Goal: Task Accomplishment & Management: Use online tool/utility

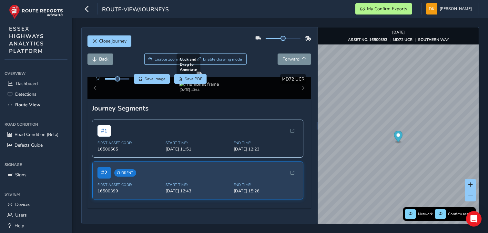
click at [202, 77] on div at bounding box center [198, 74] width 5 height 5
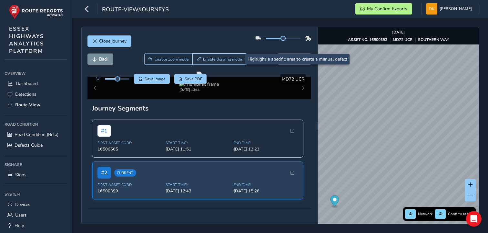
click at [218, 59] on span "Enable drawing mode" at bounding box center [222, 59] width 39 height 5
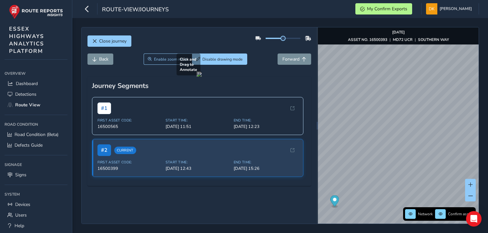
drag, startPoint x: 141, startPoint y: 98, endPoint x: 193, endPoint y: 168, distance: 87.3
click at [196, 77] on div at bounding box center [198, 74] width 5 height 5
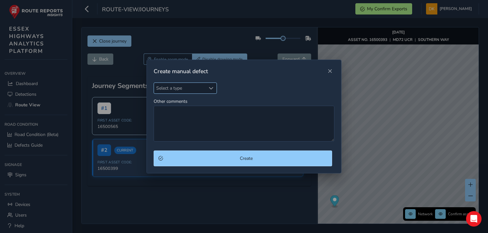
click at [211, 89] on span "Select a type" at bounding box center [211, 88] width 5 height 5
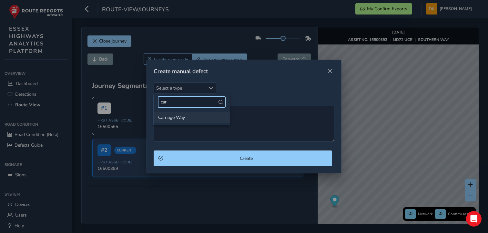
type input "car"
click at [180, 116] on li "Carriage Way" at bounding box center [192, 117] width 76 height 11
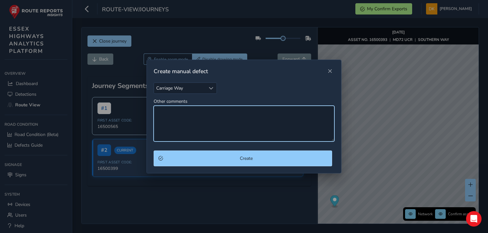
click at [176, 116] on textarea "Other comments" at bounding box center [244, 124] width 181 height 36
type textarea "c"
type textarea "l"
click at [267, 112] on textarea "Longitudinal surface deformation and subsidence near [GEOGRAPHIC_DATA]." at bounding box center [244, 124] width 181 height 36
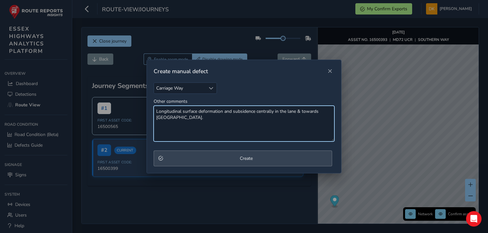
type textarea "Longitudinal surface deformation and subsidence centrally in the lane & towards…"
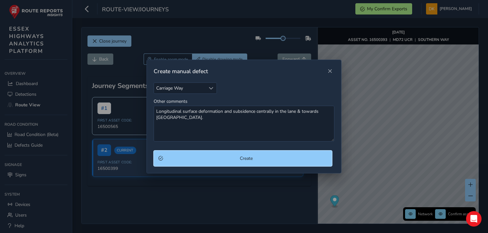
click at [244, 158] on span "Create" at bounding box center [246, 158] width 162 height 6
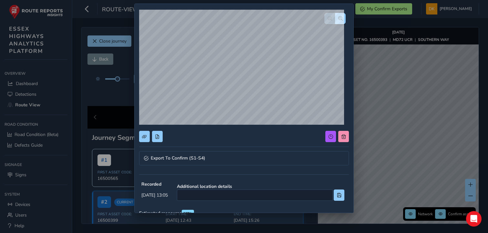
scroll to position [64, 0]
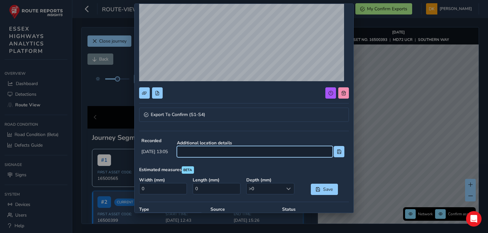
click at [218, 152] on input at bounding box center [255, 151] width 156 height 11
type input "Near [PERSON_NAME] Tracyes Rd"
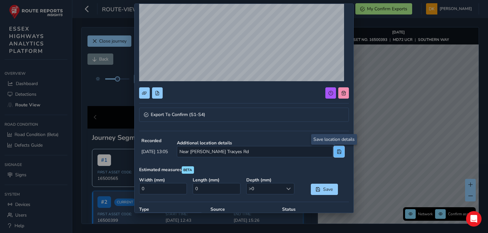
click at [337, 151] on span at bounding box center [339, 152] width 5 height 5
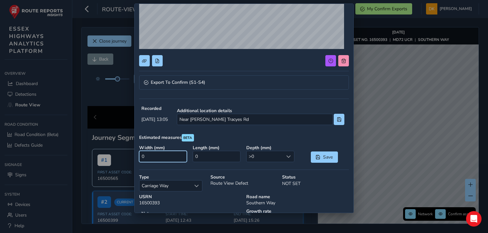
click at [165, 159] on input "0" at bounding box center [163, 156] width 48 height 11
type input "1000"
click at [200, 156] on input "0" at bounding box center [217, 156] width 48 height 11
type input "6000"
click at [286, 156] on span at bounding box center [288, 156] width 5 height 5
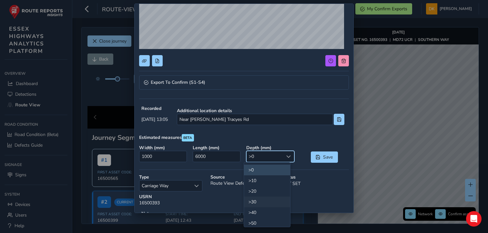
scroll to position [32, 0]
click at [254, 201] on li ">60" at bounding box center [267, 201] width 46 height 11
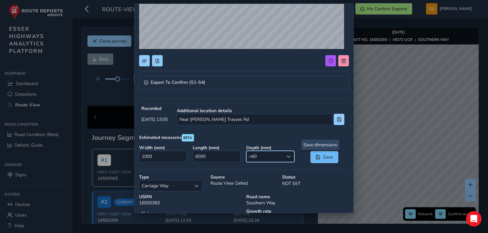
click at [322, 157] on span "Save" at bounding box center [327, 157] width 11 height 6
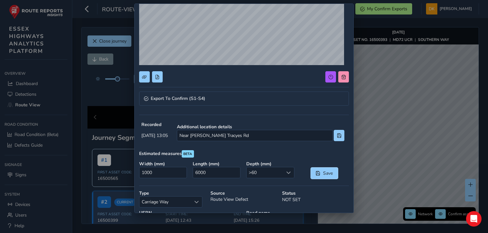
scroll to position [79, 0]
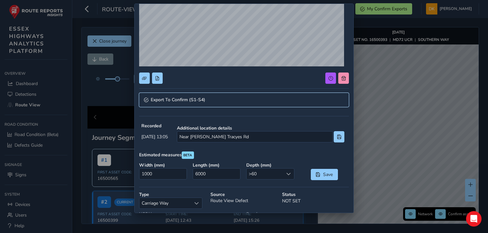
click at [163, 100] on span "Export To Confirm (S1-S4)" at bounding box center [178, 100] width 55 height 5
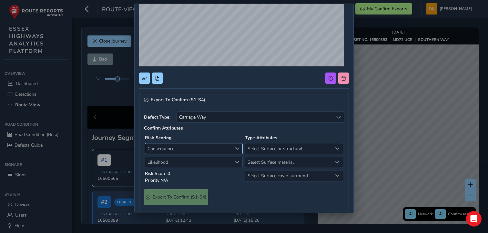
click at [235, 148] on span "Consequence" at bounding box center [237, 148] width 5 height 5
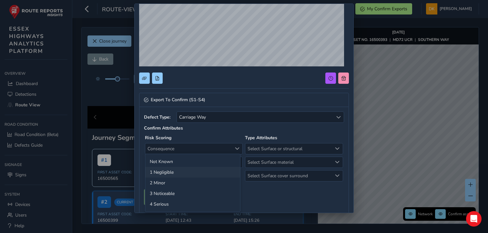
click at [163, 173] on li "1 Negligible" at bounding box center [192, 172] width 95 height 11
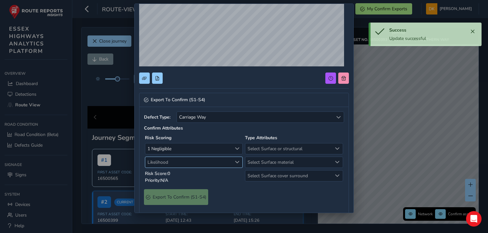
drag, startPoint x: 235, startPoint y: 162, endPoint x: 232, endPoint y: 162, distance: 3.2
click at [235, 162] on span "Likelihood" at bounding box center [237, 162] width 5 height 5
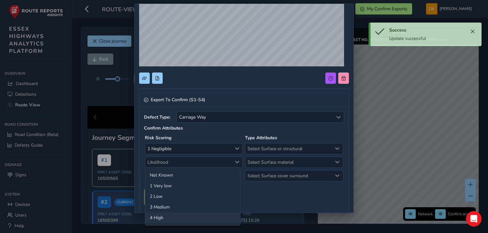
click at [154, 215] on li "4 High" at bounding box center [192, 218] width 95 height 11
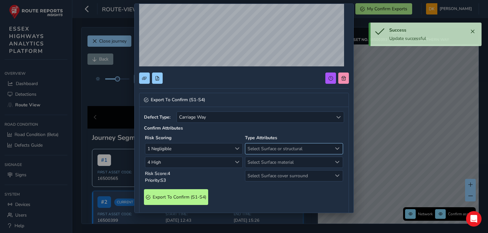
click at [335, 148] on span "Select Surface or structural" at bounding box center [337, 148] width 5 height 5
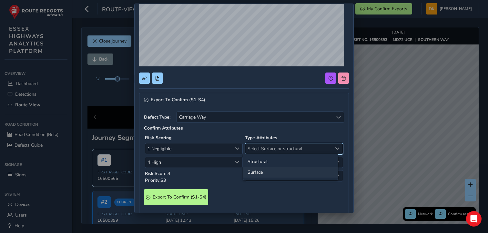
click at [258, 173] on li "Surface" at bounding box center [290, 172] width 95 height 11
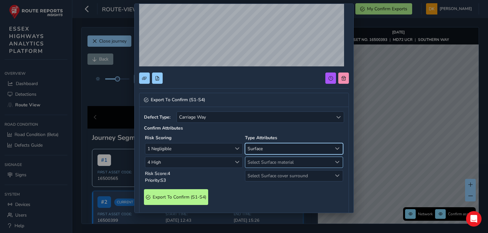
click at [335, 161] on span "Select Surface material" at bounding box center [337, 162] width 5 height 5
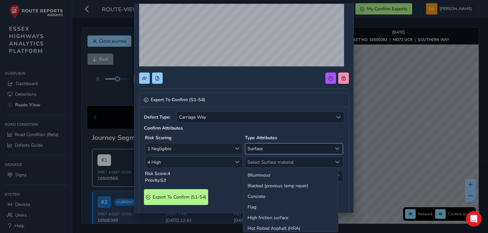
click at [335, 148] on span "Select Surface or structural" at bounding box center [337, 148] width 5 height 5
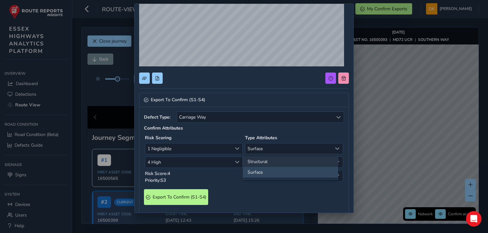
click at [259, 164] on li "Structural" at bounding box center [290, 161] width 95 height 11
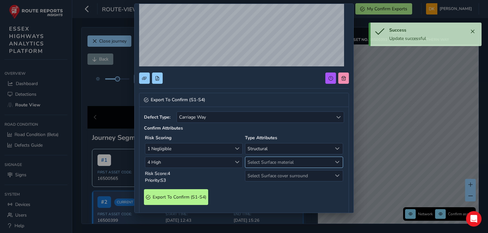
click at [335, 161] on span "Select Surface material" at bounding box center [337, 162] width 5 height 5
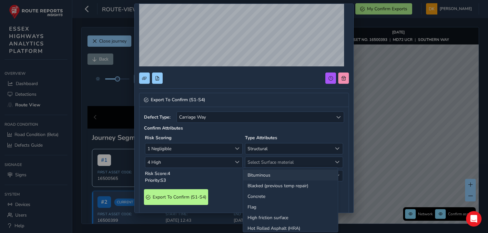
click at [265, 177] on li "Bituminous" at bounding box center [290, 175] width 95 height 11
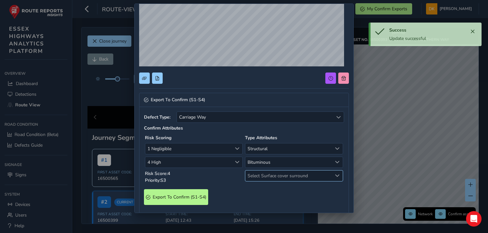
click at [335, 175] on span "Select Surface cover surround" at bounding box center [337, 175] width 5 height 5
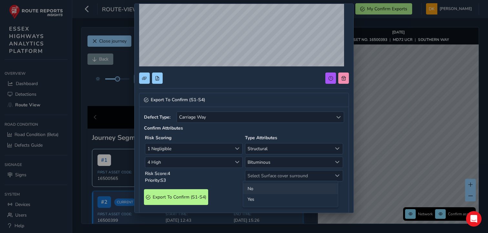
click at [256, 189] on li "No" at bounding box center [290, 188] width 95 height 11
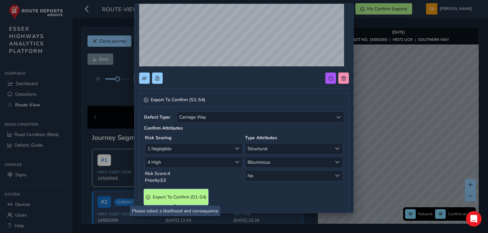
click at [180, 197] on span "Export To Confirm (S1-S4)" at bounding box center [180, 197] width 54 height 6
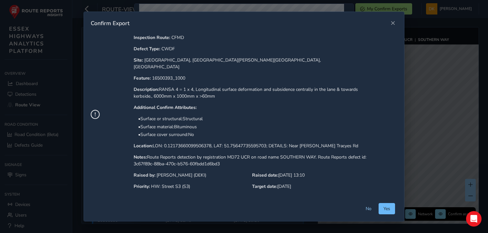
click at [391, 206] on button "Yes" at bounding box center [386, 208] width 16 height 11
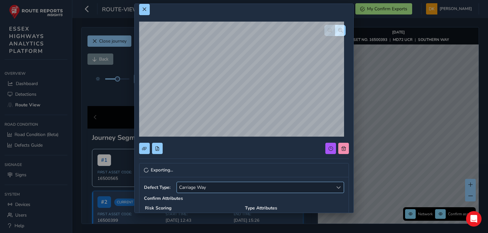
scroll to position [0, 0]
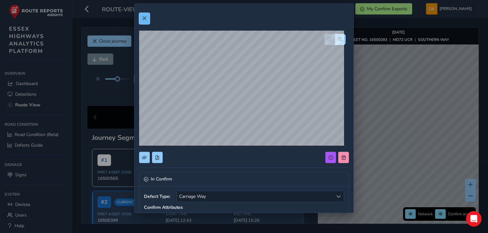
click at [143, 19] on span at bounding box center [144, 18] width 5 height 5
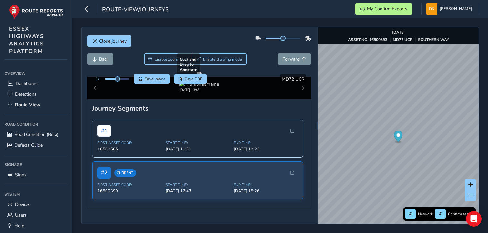
click at [202, 77] on div at bounding box center [198, 74] width 5 height 5
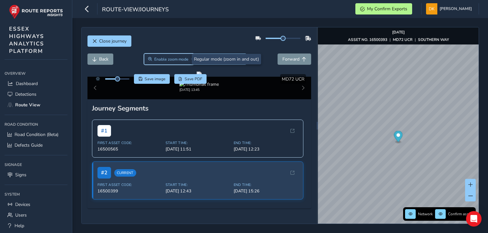
click at [170, 58] on span "Enable zoom mode" at bounding box center [171, 59] width 34 height 5
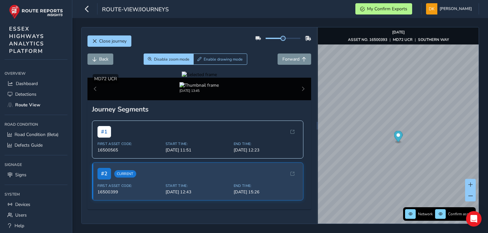
click at [182, 78] on div at bounding box center [199, 75] width 35 height 6
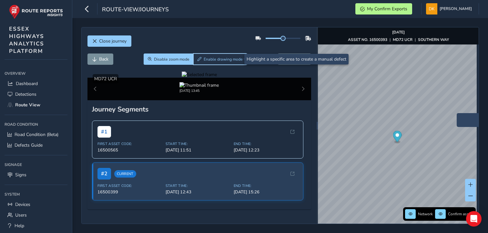
click at [231, 62] on button "Enable drawing mode" at bounding box center [220, 59] width 54 height 11
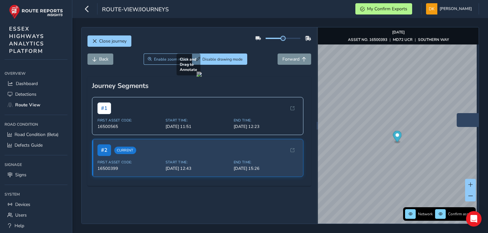
click at [196, 77] on div at bounding box center [198, 74] width 5 height 5
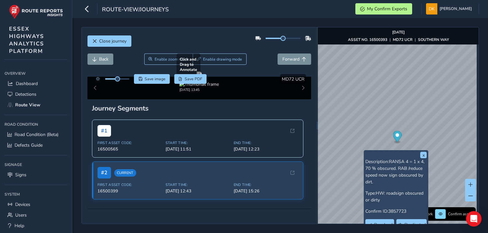
click at [202, 77] on div at bounding box center [198, 74] width 5 height 5
click at [426, 154] on button "x" at bounding box center [423, 155] width 6 height 6
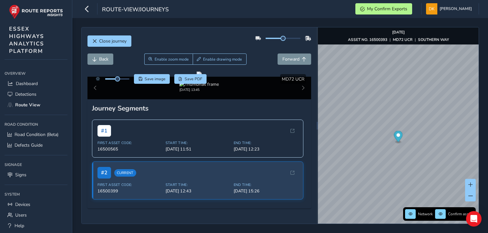
click at [316, 133] on div at bounding box center [316, 125] width 1 height 196
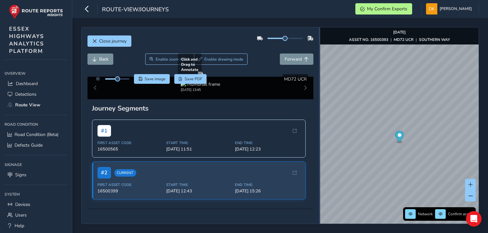
drag, startPoint x: 315, startPoint y: 133, endPoint x: 301, endPoint y: 127, distance: 14.6
click at [319, 132] on div at bounding box center [319, 125] width 1 height 196
click at [203, 77] on div at bounding box center [200, 74] width 5 height 5
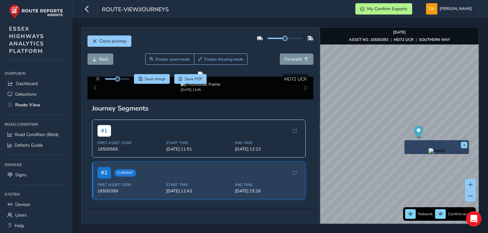
click at [405, 141] on div "x" at bounding box center [436, 147] width 64 height 14
click at [428, 151] on img "Preview frame" at bounding box center [436, 150] width 16 height 5
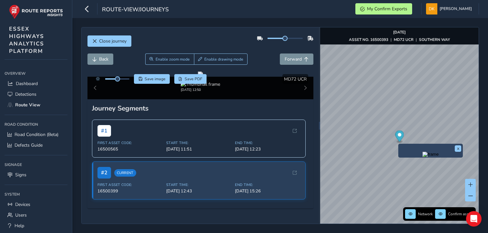
click at [399, 145] on div "x" at bounding box center [430, 151] width 64 height 14
click at [422, 157] on img "Preview frame" at bounding box center [430, 154] width 16 height 5
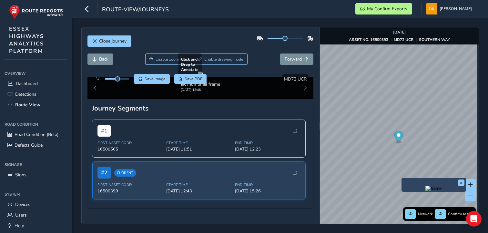
click at [203, 77] on div at bounding box center [200, 74] width 5 height 5
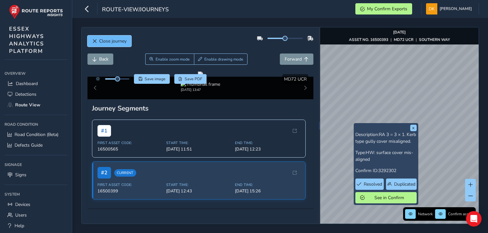
click at [111, 43] on span "Close journey" at bounding box center [112, 41] width 27 height 6
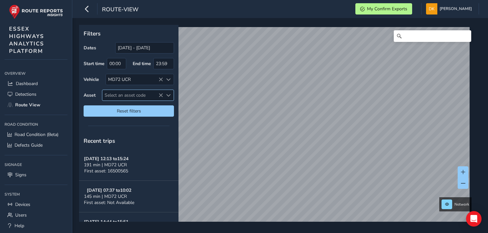
click at [115, 97] on span "Select an asset code" at bounding box center [132, 95] width 61 height 11
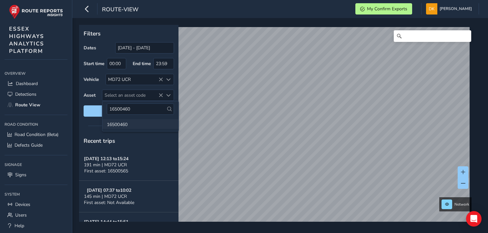
type input "16500460"
click at [115, 125] on li "16500460" at bounding box center [140, 124] width 76 height 10
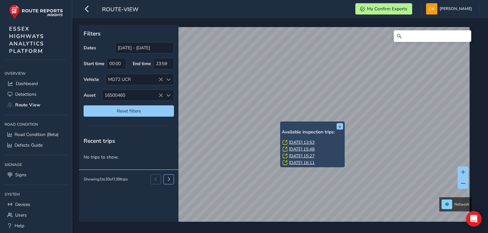
click at [296, 143] on link "[DATE] 13:53" at bounding box center [302, 143] width 26 height 6
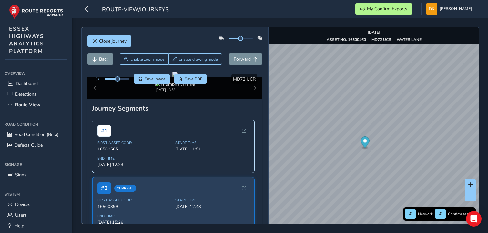
drag, startPoint x: 339, startPoint y: 140, endPoint x: 269, endPoint y: 122, distance: 72.8
click at [269, 122] on div at bounding box center [268, 125] width 1 height 196
click at [157, 80] on span "Save image" at bounding box center [154, 78] width 21 height 5
